Goal: Browse casually: Explore the website without a specific task or goal

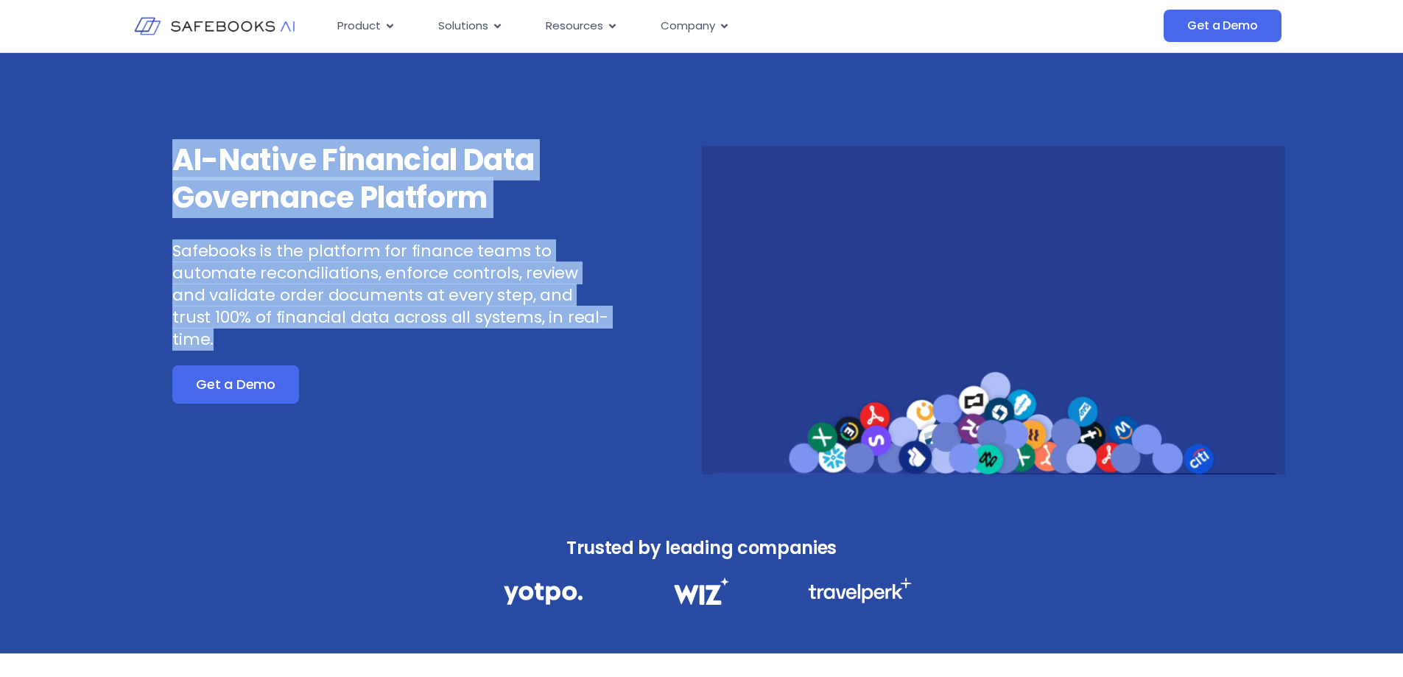
drag, startPoint x: 147, startPoint y: 135, endPoint x: 558, endPoint y: 310, distance: 446.9
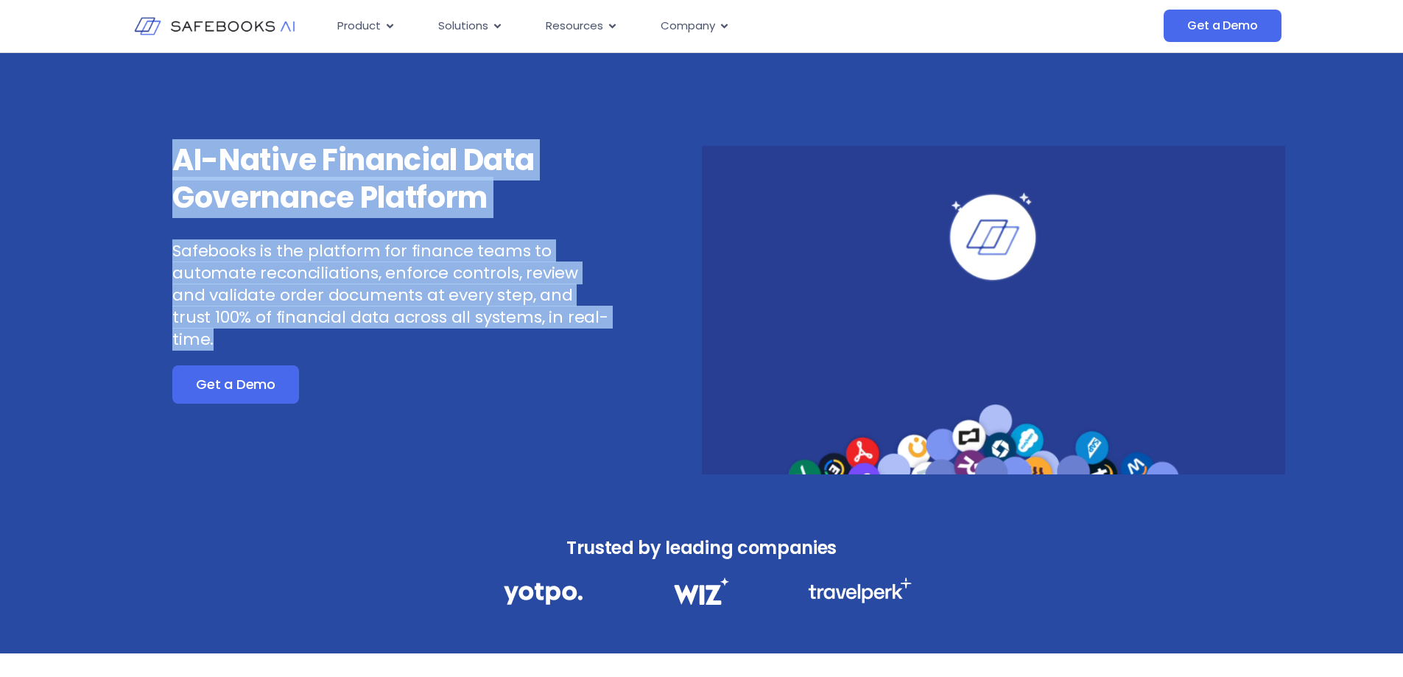
click at [558, 310] on div "AI-Native Financial Data Governance Platform Safebooks is the platform for fina…" at bounding box center [701, 278] width 1403 height 451
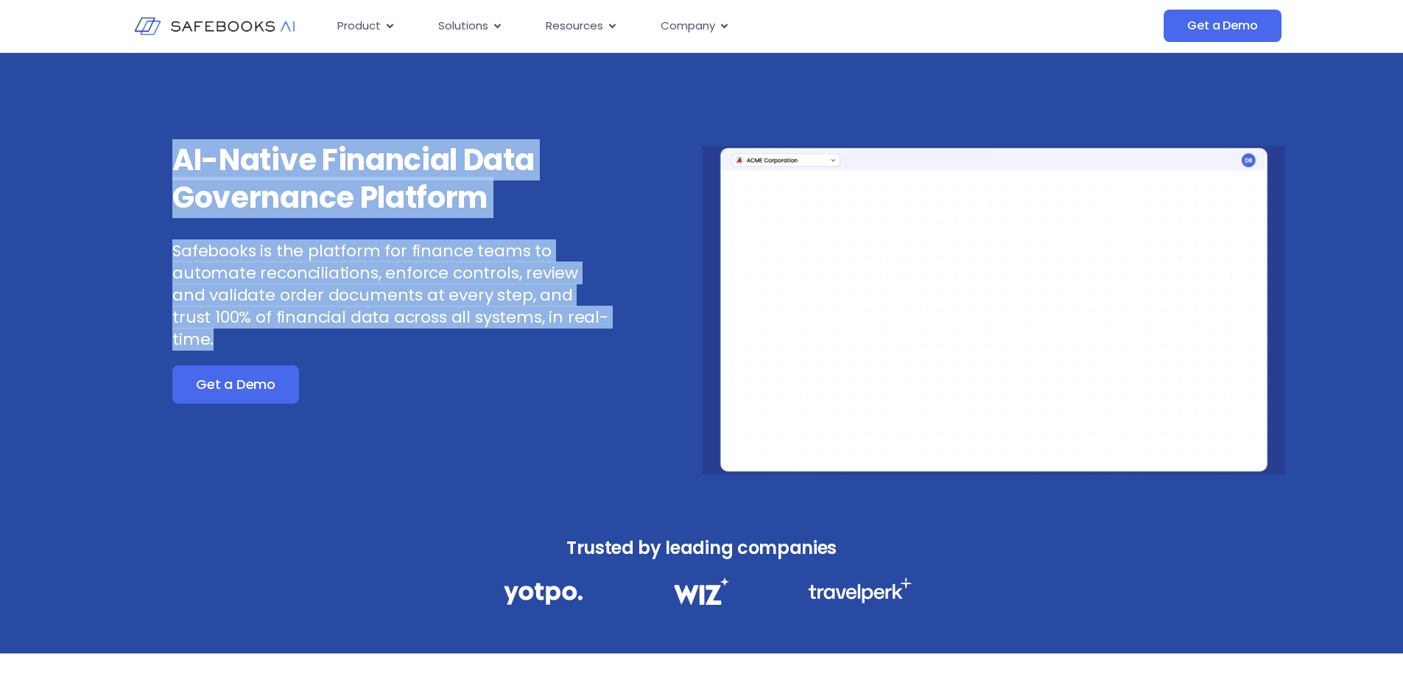
click at [550, 316] on p "Safebooks is the platform for finance teams to automate reconciliations, enforc…" at bounding box center [391, 295] width 438 height 111
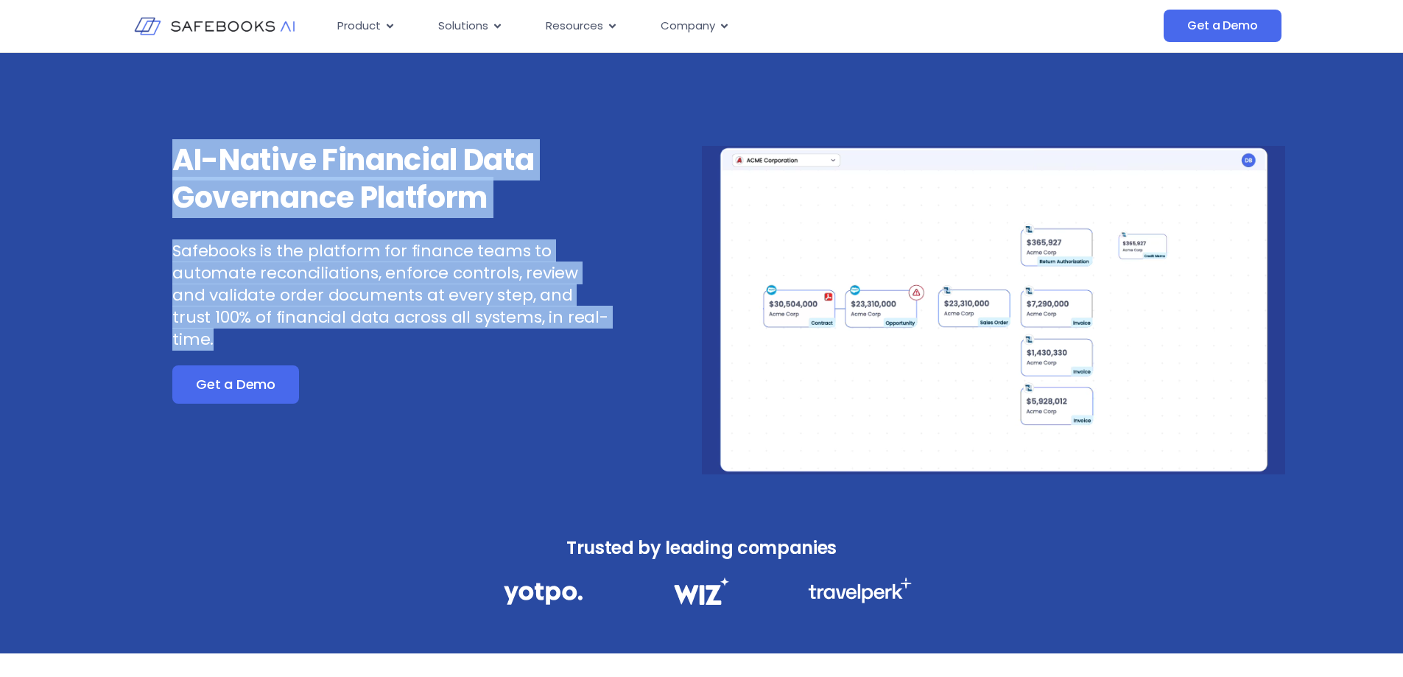
drag, startPoint x: 566, startPoint y: 315, endPoint x: 102, endPoint y: 109, distance: 507.2
click at [102, 109] on div "AI-Native Financial Data Governance Platform Safebooks is the platform for fina…" at bounding box center [701, 278] width 1403 height 451
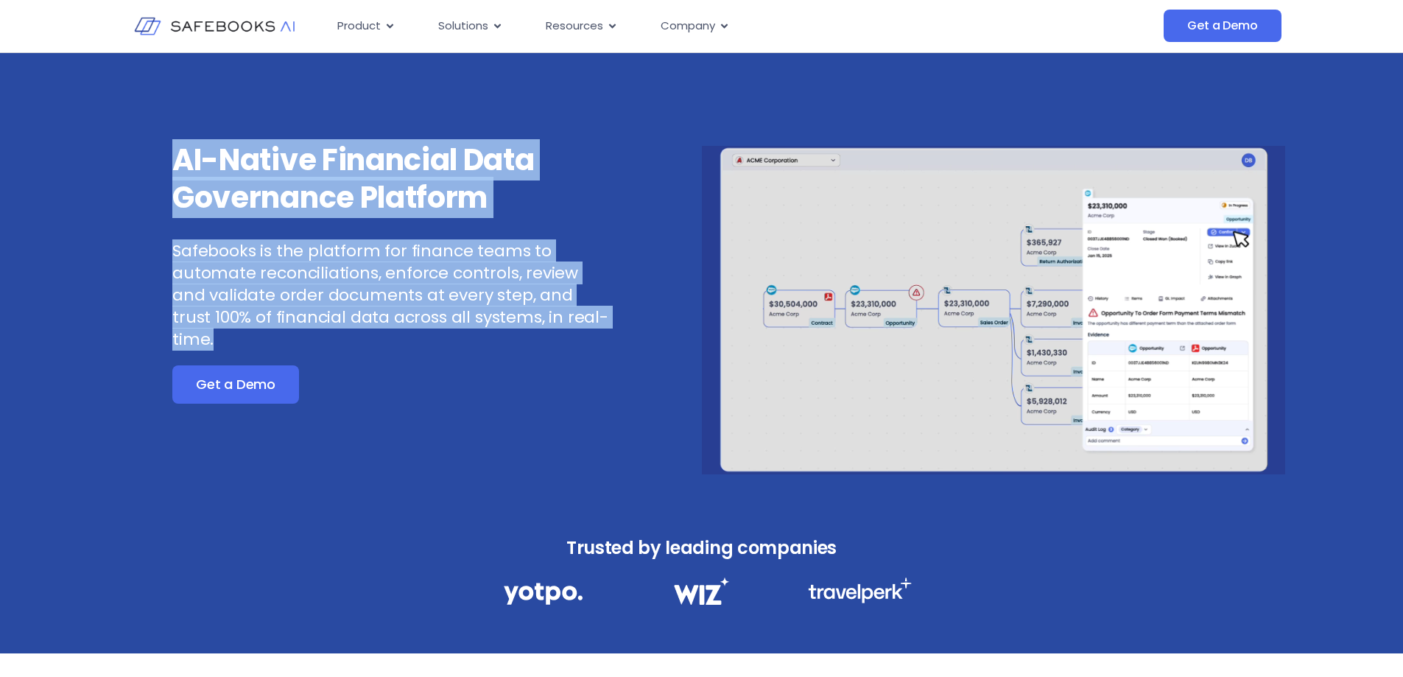
click at [113, 109] on div "AI-Native Financial Data Governance Platform Safebooks is the platform for fina…" at bounding box center [701, 278] width 1403 height 451
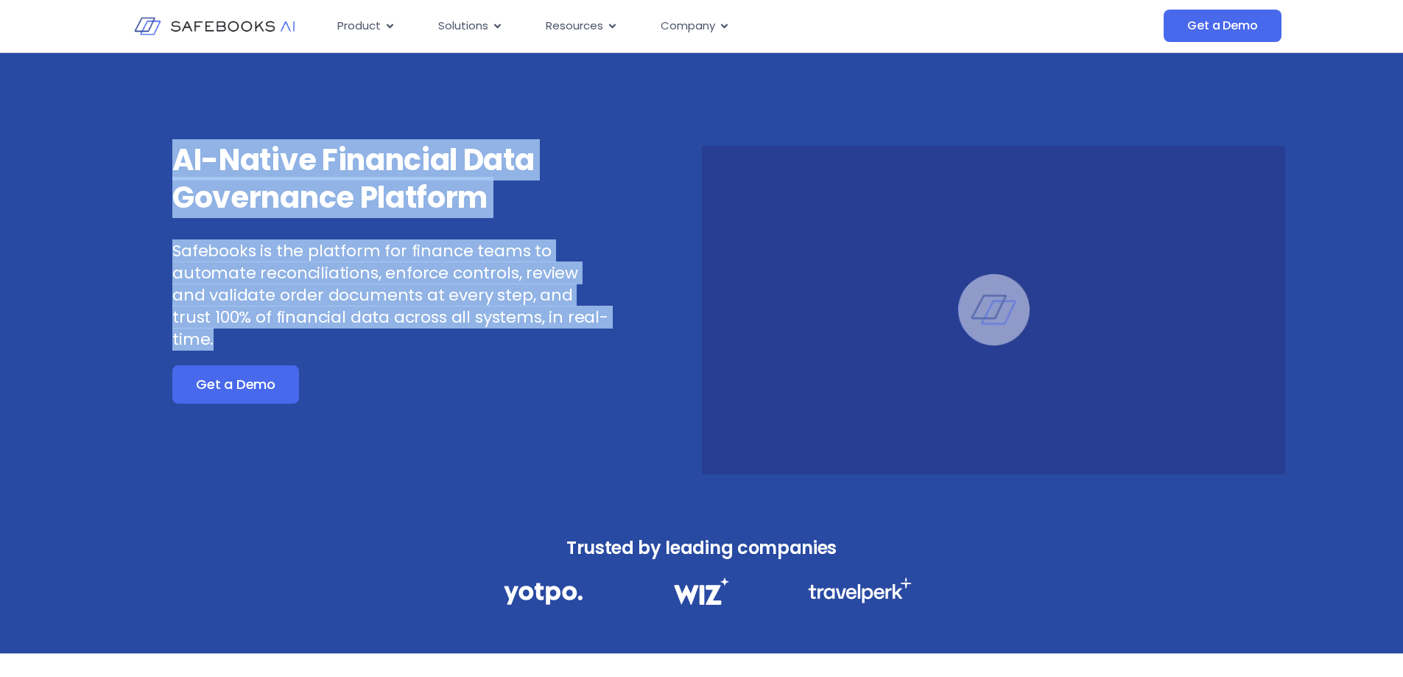
drag, startPoint x: 153, startPoint y: 141, endPoint x: 564, endPoint y: 318, distance: 448.2
click at [564, 318] on div "AI-Native Financial Data Governance Platform Safebooks is the platform for fina…" at bounding box center [410, 307] width 584 height 333
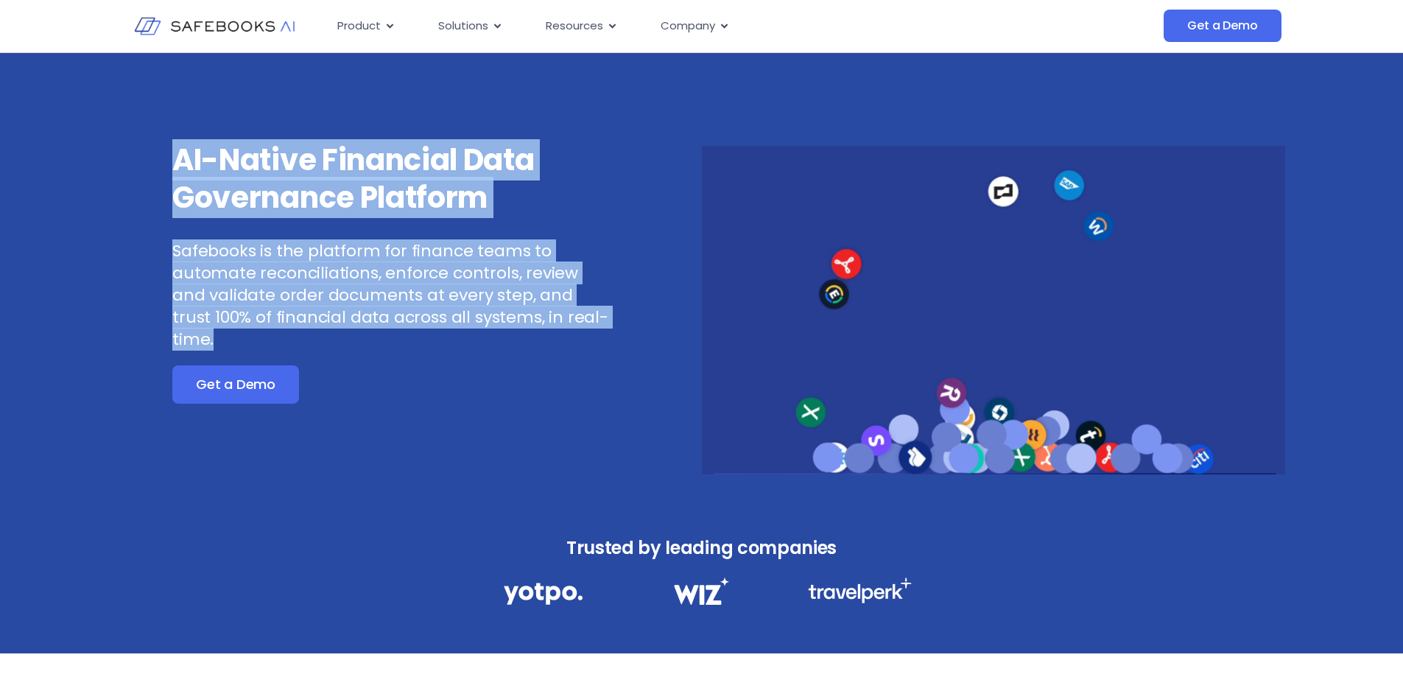
click at [564, 318] on p "Safebooks is the platform for finance teams to automate reconciliations, enforc…" at bounding box center [391, 295] width 438 height 111
